Goal: Task Accomplishment & Management: Manage account settings

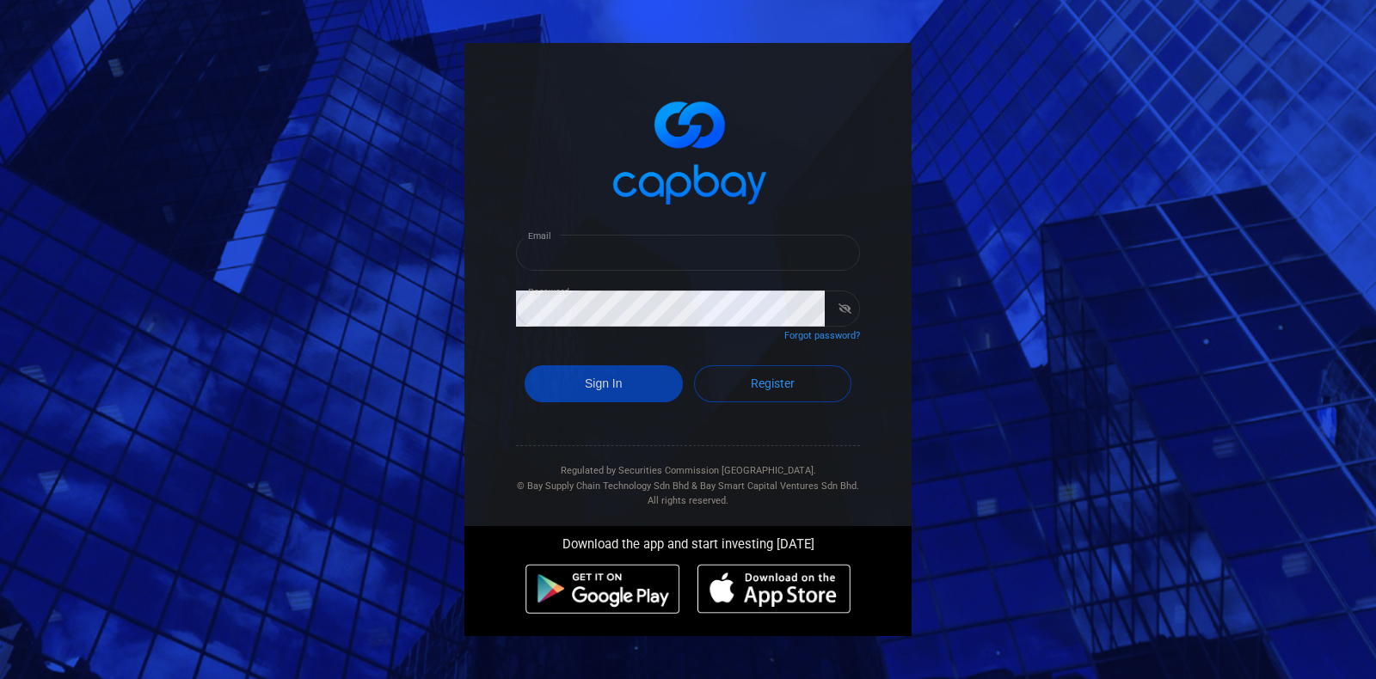
type input "[EMAIL_ADDRESS][DOMAIN_NAME]"
click at [636, 377] on button "Sign In" at bounding box center [604, 384] width 158 height 37
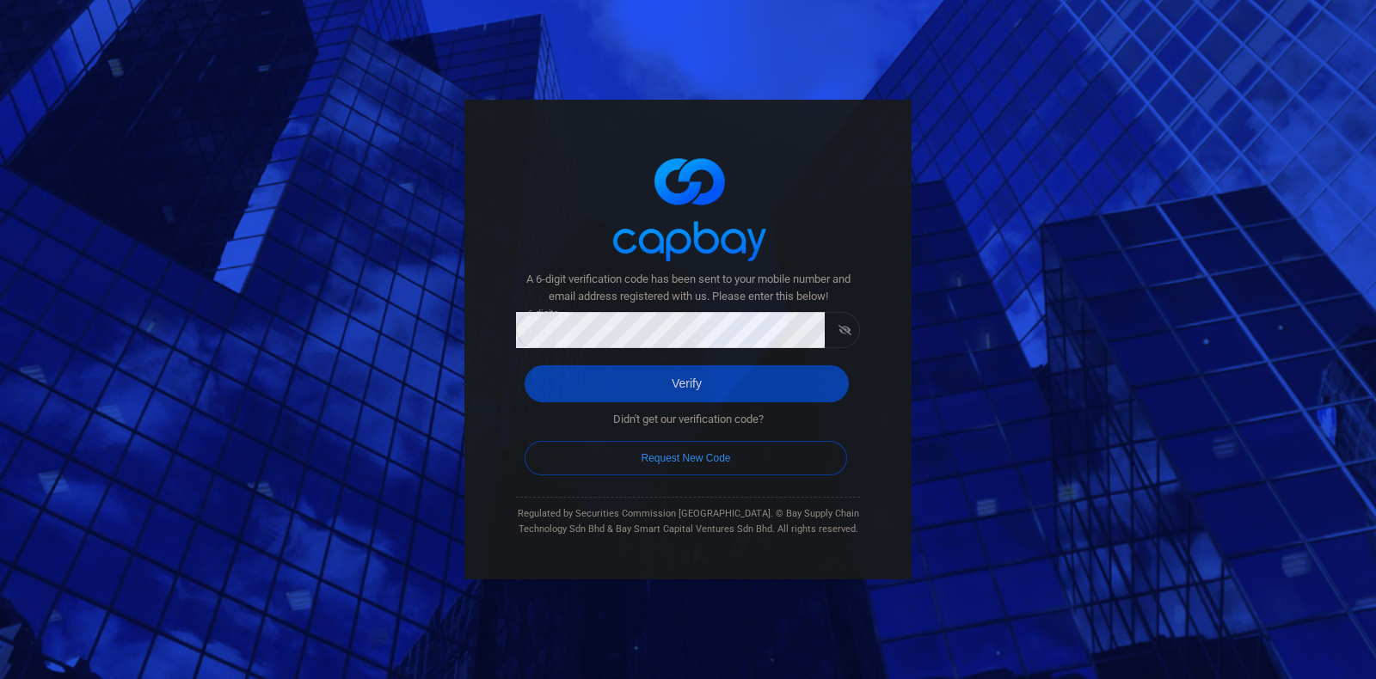
click at [629, 393] on button "Verify" at bounding box center [687, 384] width 324 height 37
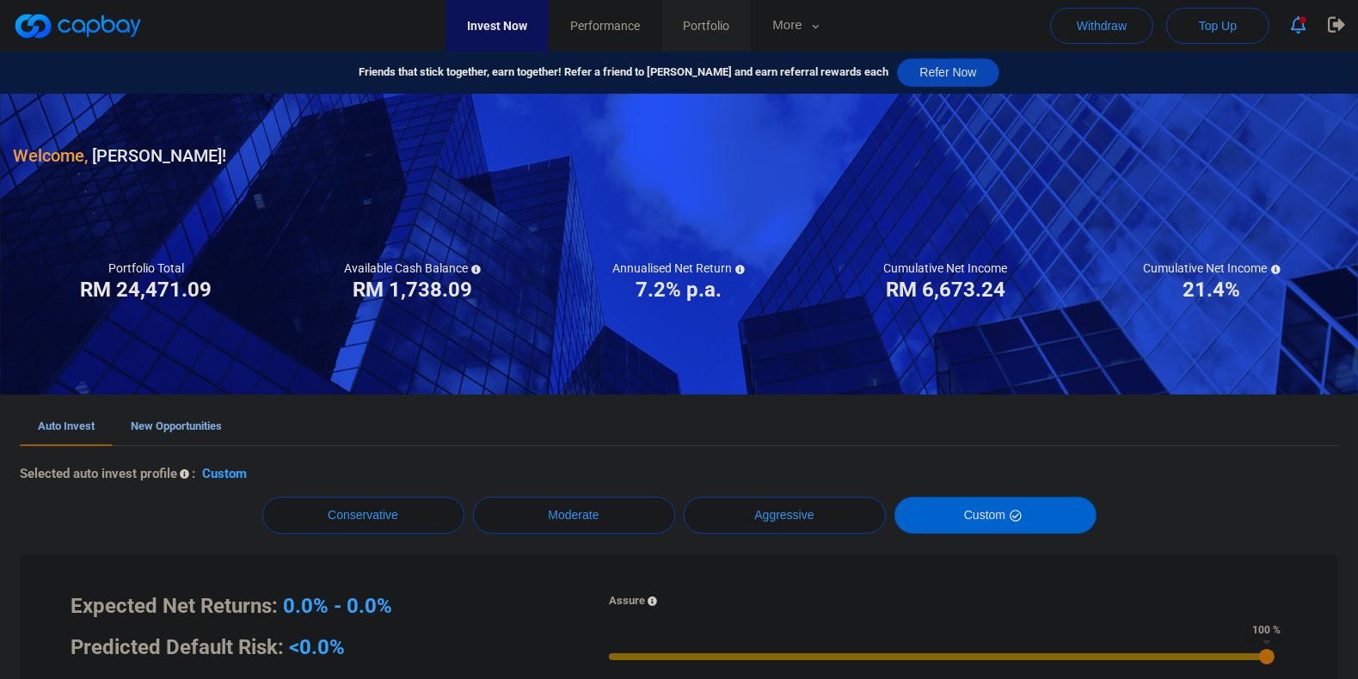
click at [729, 31] on span "Portfolio" at bounding box center [706, 25] width 46 height 19
